Goal: Information Seeking & Learning: Compare options

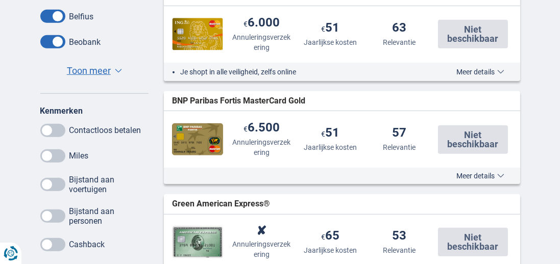
scroll to position [544, 0]
click at [52, 178] on span at bounding box center [52, 184] width 25 height 13
click at [0, 0] on input "checkbox" at bounding box center [0, 0] width 0 height 0
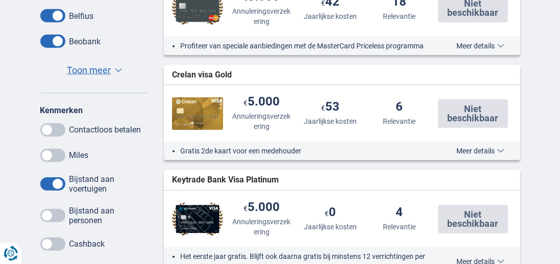
click at [54, 152] on span at bounding box center [52, 155] width 25 height 13
click at [0, 0] on input "checkbox" at bounding box center [0, 0] width 0 height 0
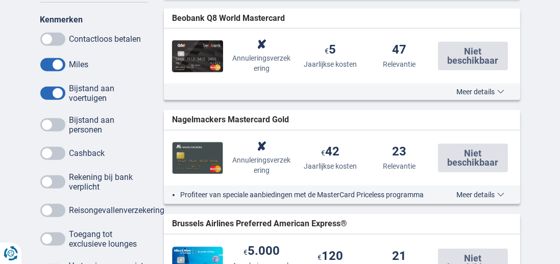
scroll to position [639, 0]
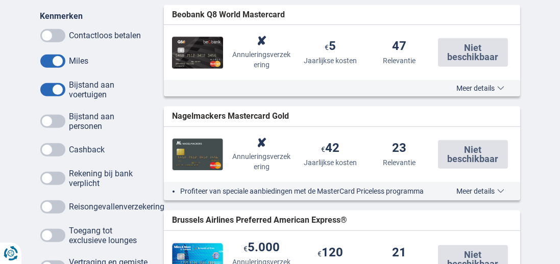
click at [50, 201] on span at bounding box center [52, 207] width 25 height 13
click at [0, 0] on input "checkbox" at bounding box center [0, 0] width 0 height 0
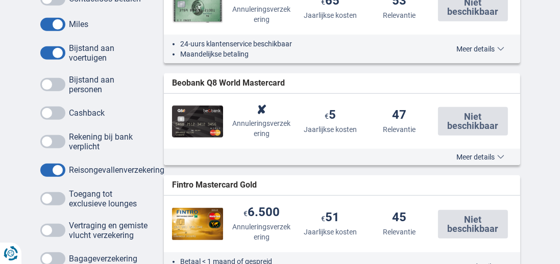
scroll to position [692, 0]
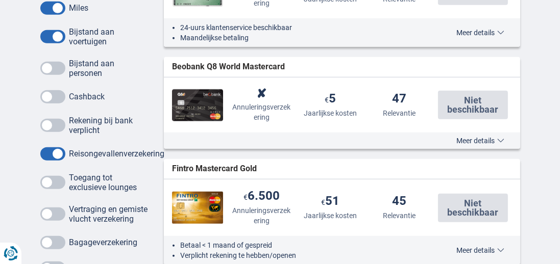
click at [55, 179] on span at bounding box center [52, 182] width 25 height 13
click at [0, 0] on input "checkbox" at bounding box center [0, 0] width 0 height 0
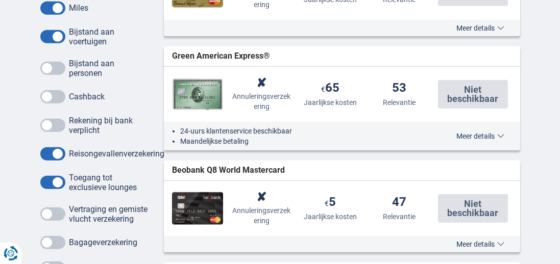
click at [1, 119] on div "Sorteer Reisongevallenverzekering Annuleringsverzekering Jaarlijkse kosten Rele…" at bounding box center [280, 214] width 560 height 1261
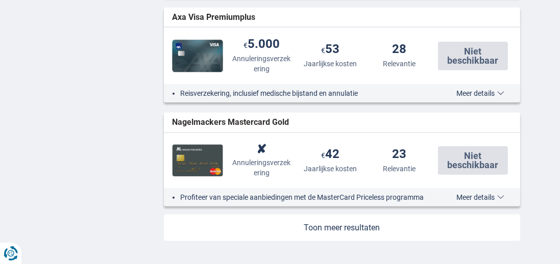
scroll to position [1280, 0]
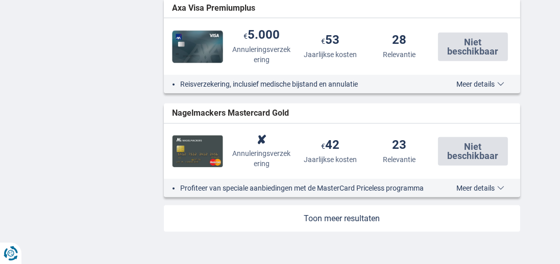
click at [359, 211] on link at bounding box center [342, 219] width 356 height 27
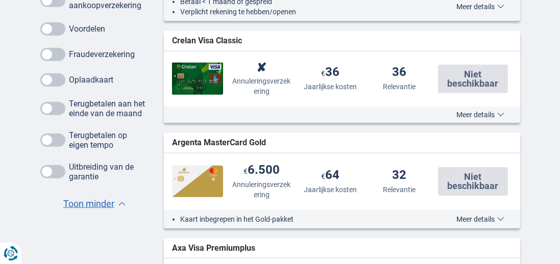
scroll to position [1037, 0]
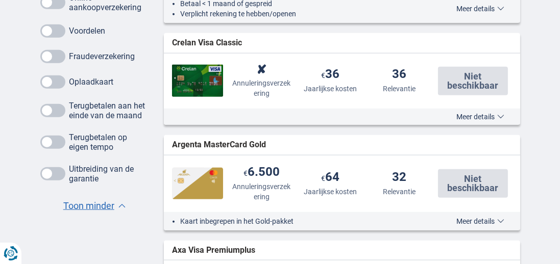
click at [55, 63] on span at bounding box center [52, 56] width 25 height 13
click at [0, 0] on input "checkbox" at bounding box center [0, 0] width 0 height 0
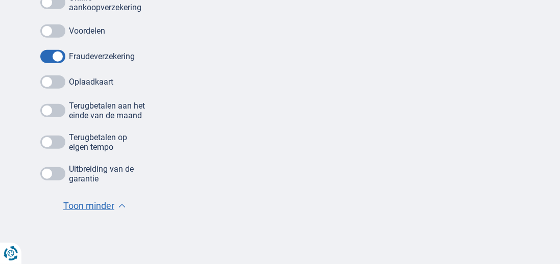
click at [51, 9] on span at bounding box center [52, 2] width 25 height 13
click at [0, 0] on input "checkbox" at bounding box center [0, 0] width 0 height 0
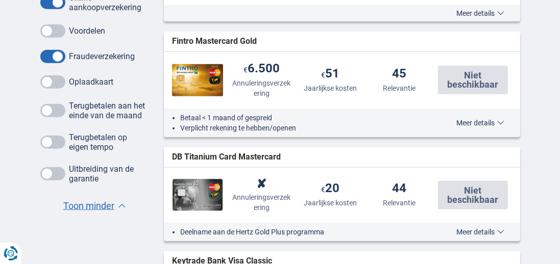
click at [51, 176] on span at bounding box center [52, 173] width 25 height 13
click at [0, 0] on input "checkbox" at bounding box center [0, 0] width 0 height 0
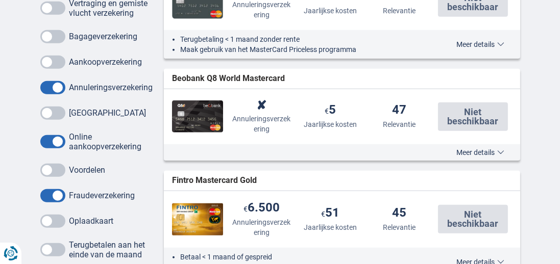
scroll to position [871, 0]
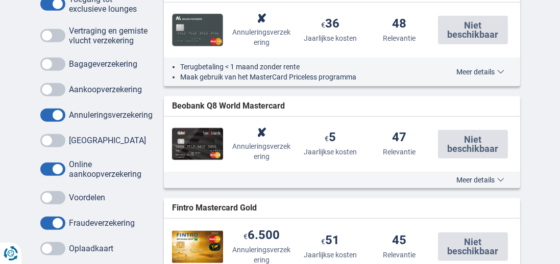
click at [55, 96] on span at bounding box center [52, 89] width 25 height 13
click at [0, 0] on input "checkbox" at bounding box center [0, 0] width 0 height 0
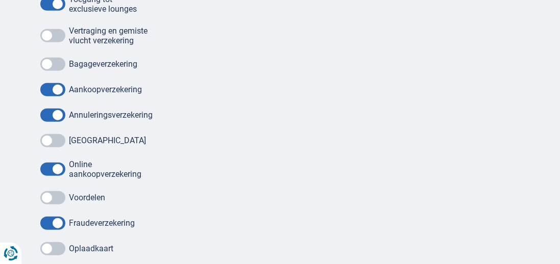
click at [55, 71] on span at bounding box center [52, 64] width 25 height 13
click at [0, 0] on input "checkbox" at bounding box center [0, 0] width 0 height 0
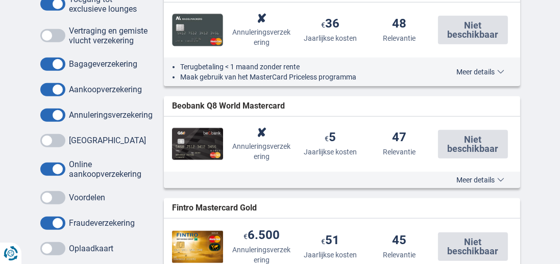
click at [56, 42] on span at bounding box center [52, 35] width 25 height 13
click at [0, 0] on input "checkbox" at bounding box center [0, 0] width 0 height 0
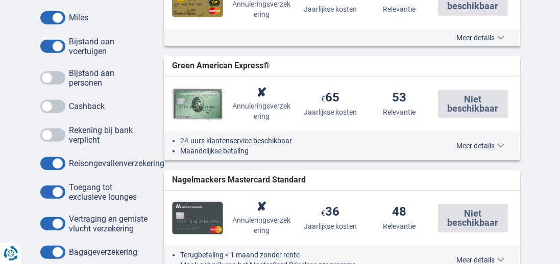
scroll to position [682, 0]
click at [62, 44] on span at bounding box center [52, 46] width 25 height 13
click at [0, 0] on input "checkbox" at bounding box center [0, 0] width 0 height 0
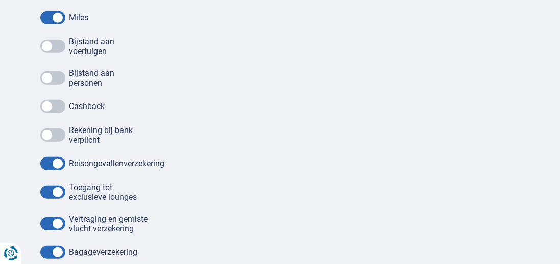
click at [58, 16] on span at bounding box center [52, 17] width 25 height 13
click at [0, 0] on input "checkbox" at bounding box center [0, 0] width 0 height 0
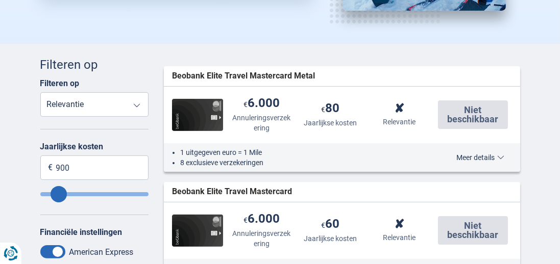
scroll to position [232, 0]
type input "840"
type input "820"
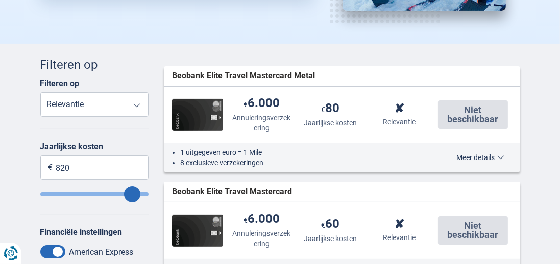
type input "810"
type input "790"
type input "780"
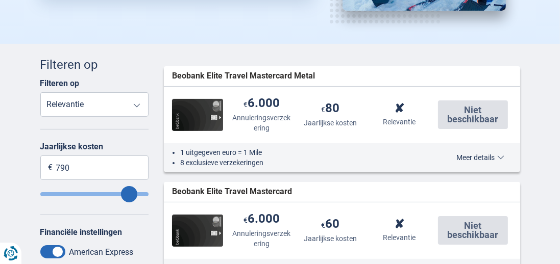
type input "780"
type input "770"
type input "760"
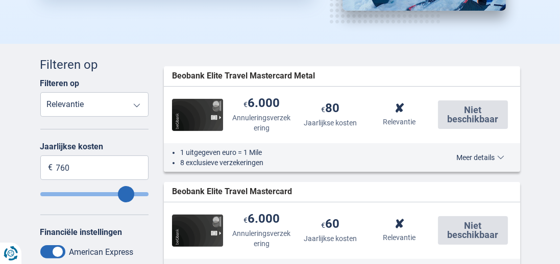
type input "750"
type input "740"
type input "730"
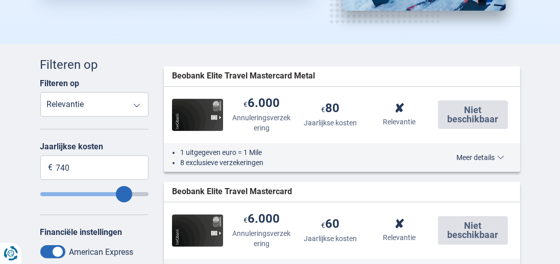
type input "730"
type input "720"
type input "710"
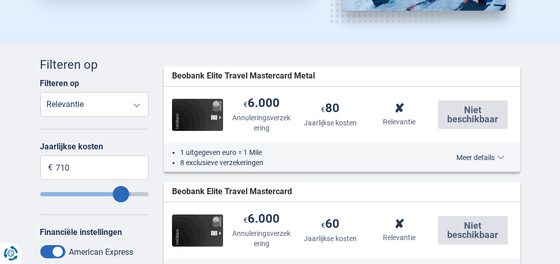
type input "700"
type input "690"
type input "680"
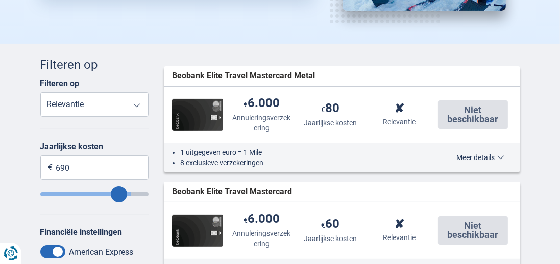
type input "680"
type input "670"
type input "660"
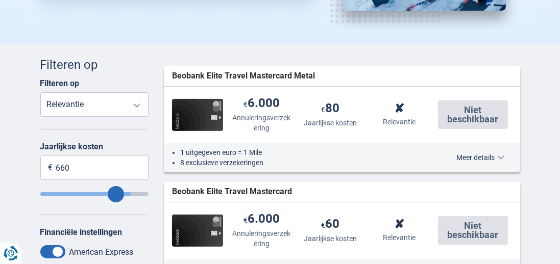
type input "650"
type input "640"
type input "630"
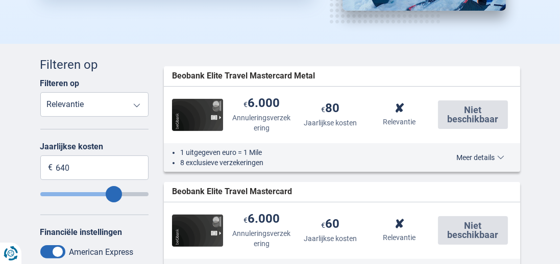
type input "630"
type input "620"
type input "610"
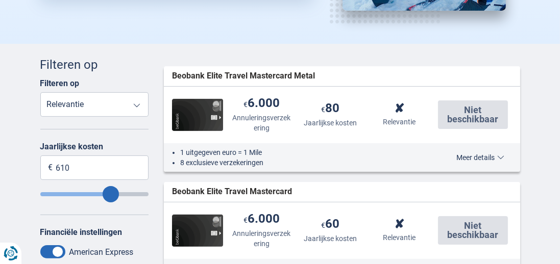
type input "600"
type input "590"
type input "580"
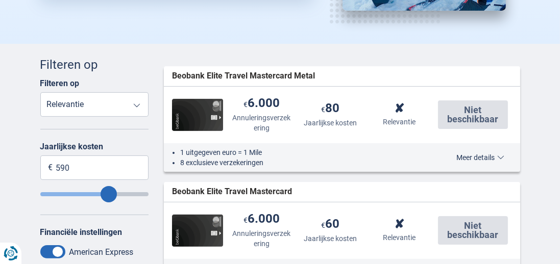
type input "580"
type input "570"
type input "560"
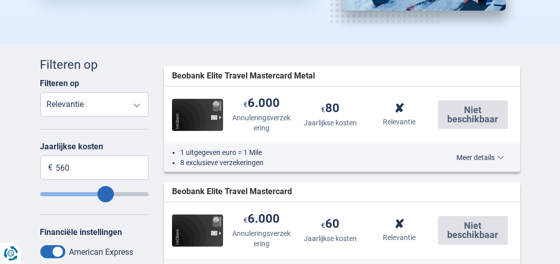
type input "550"
type input "540"
type input "530"
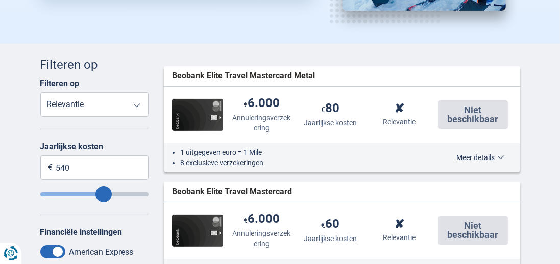
type input "530"
type input "520"
type input "510"
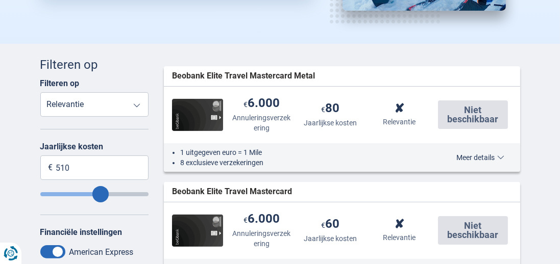
type input "500"
type input "490"
type input "480"
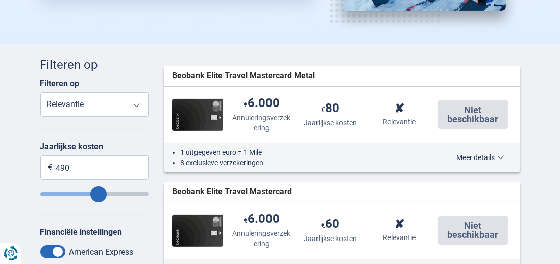
type input "480"
type input "470"
type input "460"
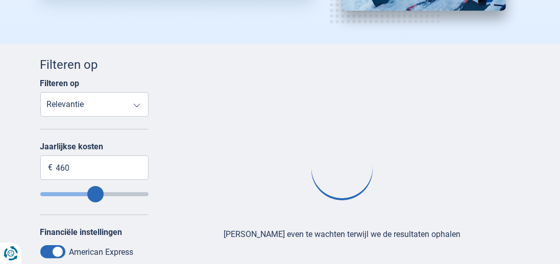
type input "460"
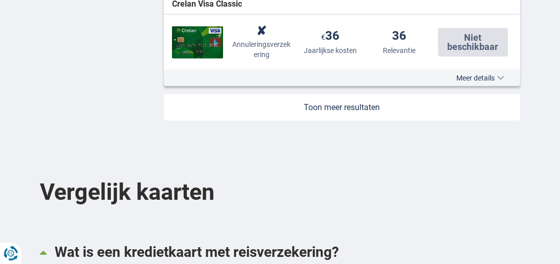
scroll to position [1410, 0]
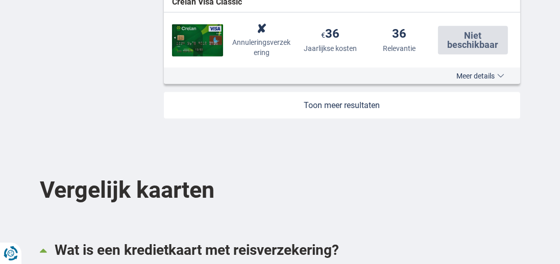
click at [363, 104] on link at bounding box center [342, 105] width 356 height 27
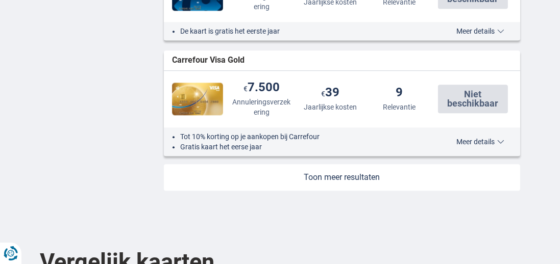
scroll to position [2432, 0]
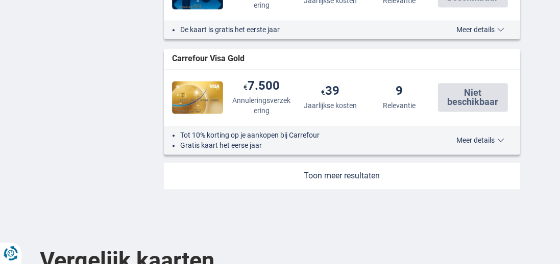
click at [377, 170] on link at bounding box center [342, 176] width 356 height 27
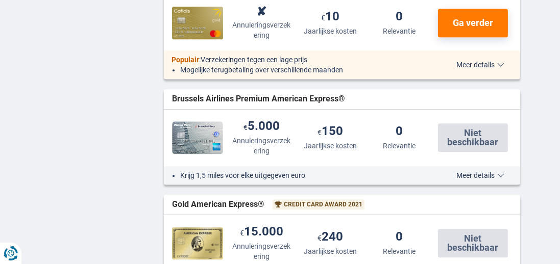
scroll to position [2968, 0]
